Goal: Feedback & Contribution: Leave review/rating

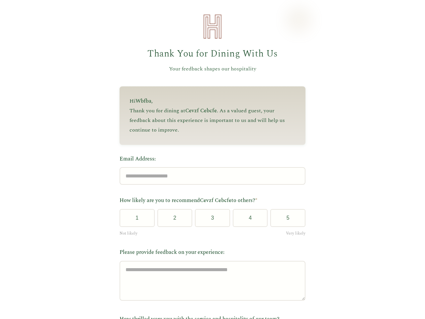
click at [209, 159] on label "Email Address:" at bounding box center [212, 159] width 186 height 9
click at [209, 167] on input "Email Address:" at bounding box center [212, 176] width 186 height 18
click at [209, 159] on label "Email Address:" at bounding box center [212, 159] width 186 height 9
click at [209, 167] on input "Email Address:" at bounding box center [212, 176] width 186 height 18
click at [134, 220] on button "1" at bounding box center [136, 218] width 35 height 18
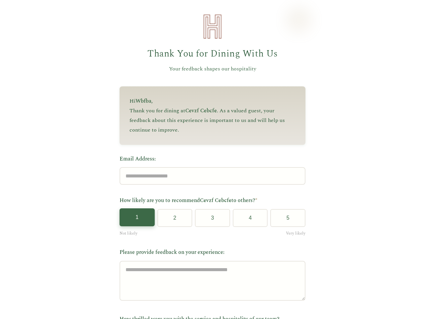
click at [172, 220] on button "2" at bounding box center [174, 218] width 35 height 18
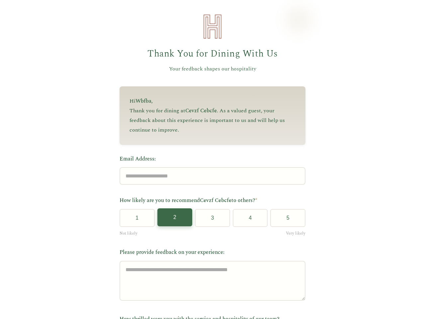
click at [210, 220] on button "3" at bounding box center [212, 218] width 35 height 18
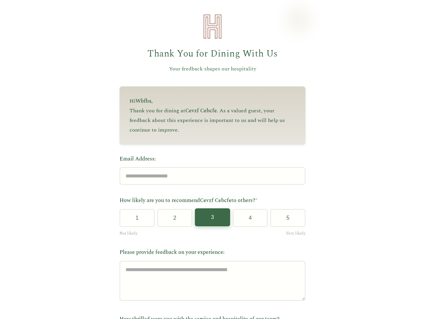
click at [247, 220] on button "4" at bounding box center [250, 218] width 35 height 18
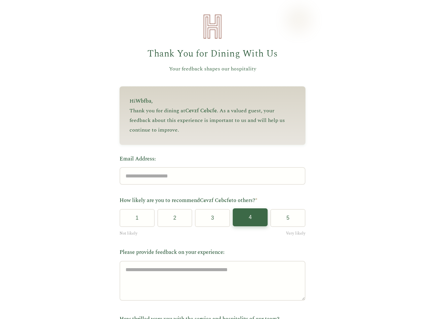
click at [285, 220] on button "5" at bounding box center [287, 218] width 35 height 18
